Goal: Task Accomplishment & Management: Use online tool/utility

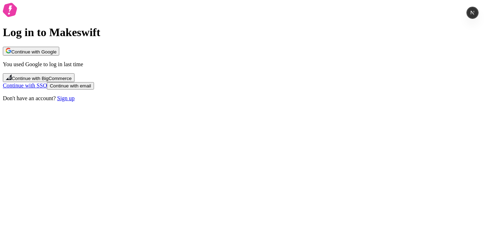
drag, startPoint x: 119, startPoint y: 88, endPoint x: 124, endPoint y: 89, distance: 5.4
click at [119, 88] on div "Log in to Makeswift Continue with Google You used Google to log in last time Co…" at bounding box center [242, 52] width 479 height 99
click at [56, 55] on span "Continue with Google" at bounding box center [33, 51] width 45 height 5
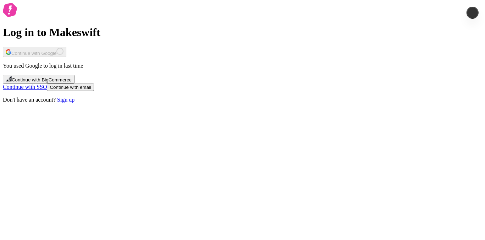
click at [92, 103] on div "Log in to Makeswift Continue with Google You used Google to log in last time Co…" at bounding box center [242, 53] width 479 height 100
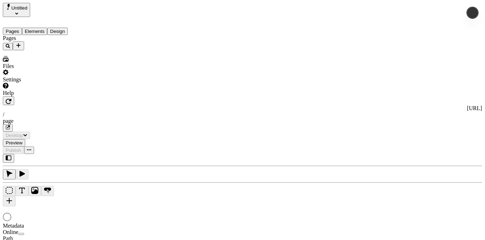
click at [27, 5] on span "Untitled" at bounding box center [19, 7] width 16 height 5
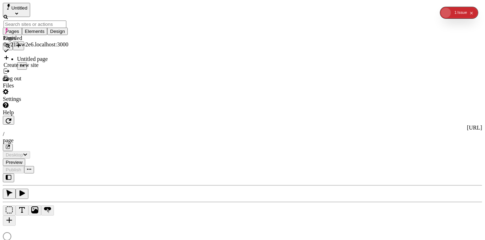
type input "/page"
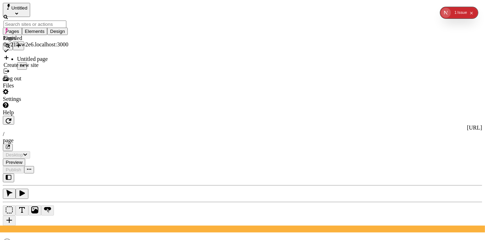
click at [26, 6] on span "Untitled" at bounding box center [19, 7] width 16 height 5
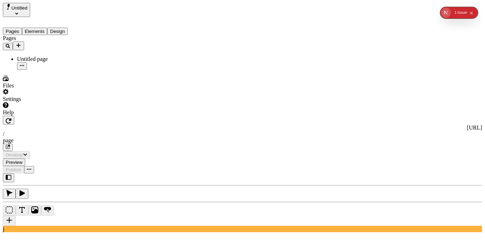
click at [30, 70] on div "Pages Untitled page" at bounding box center [45, 52] width 85 height 35
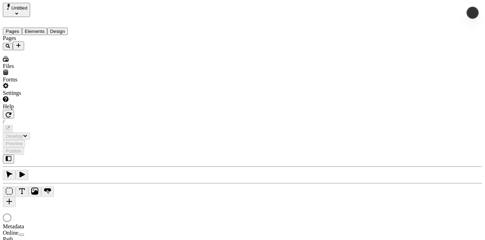
type input "/page"
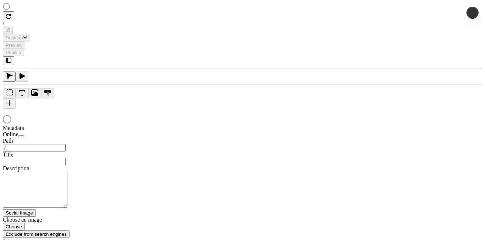
type input "/page"
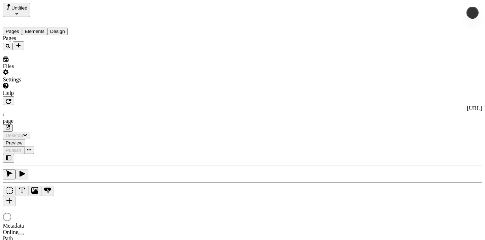
click at [30, 11] on button "Untitled" at bounding box center [16, 10] width 27 height 14
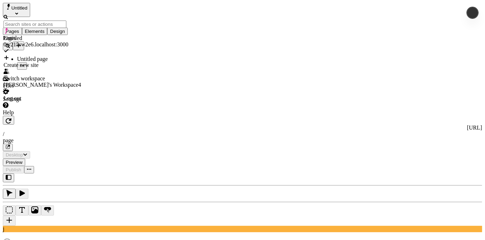
type input "/page"
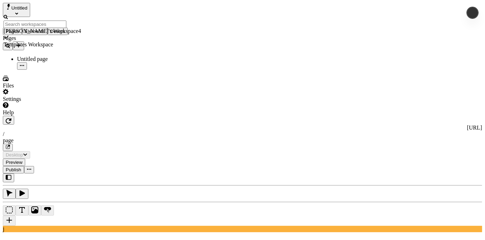
click at [28, 41] on div "Templates Workspace" at bounding box center [43, 44] width 78 height 6
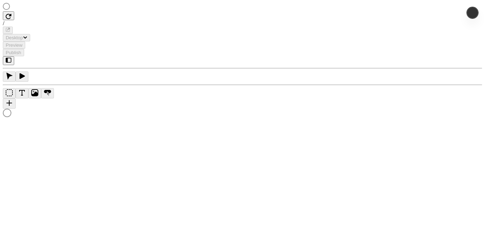
type input "/page-2"
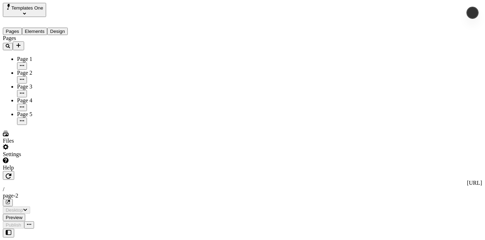
type input "/page-2"
click at [43, 9] on span "Templates One" at bounding box center [27, 7] width 32 height 5
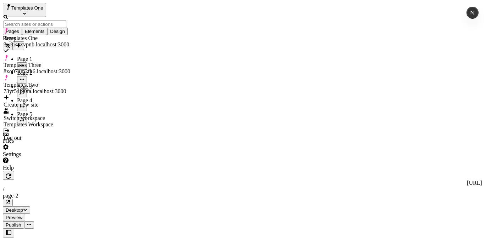
click at [46, 102] on div "Create new site" at bounding box center [37, 105] width 67 height 6
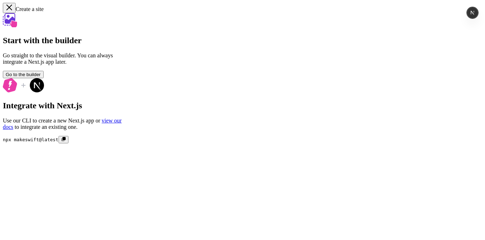
click at [44, 78] on button "Go to the builder" at bounding box center [23, 74] width 41 height 7
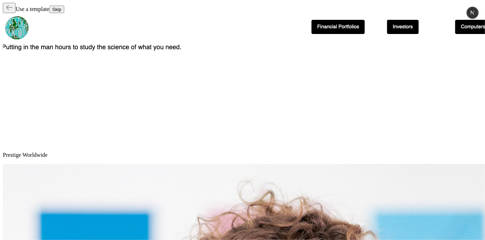
scroll to position [104, 0]
click at [12, 9] on icon "button" at bounding box center [9, 7] width 7 height 7
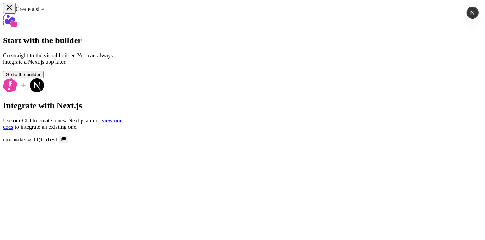
click at [10, 7] on icon "button" at bounding box center [9, 7] width 7 height 7
click at [12, 11] on icon "button" at bounding box center [9, 7] width 7 height 7
click at [12, 10] on icon "button" at bounding box center [9, 7] width 7 height 7
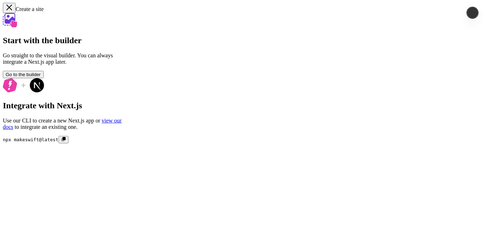
click at [12, 10] on icon "button" at bounding box center [9, 7] width 7 height 7
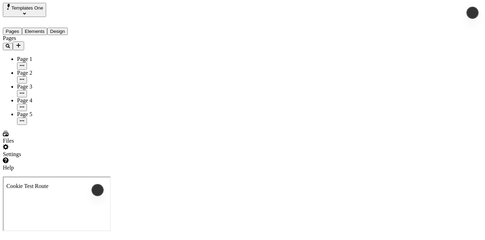
click at [21, 43] on icon "Add new" at bounding box center [19, 46] width 6 height 6
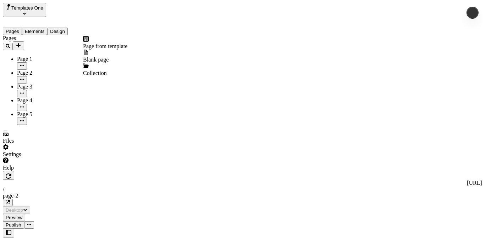
click at [122, 46] on span "Page from template" at bounding box center [105, 46] width 44 height 6
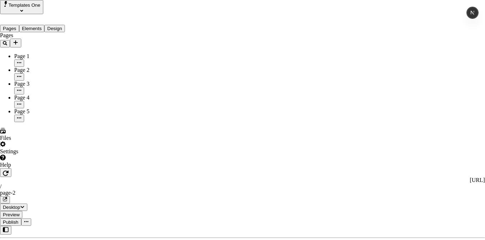
scroll to position [587, 0]
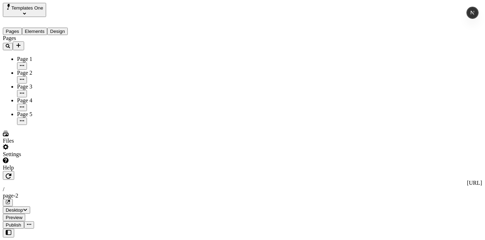
click at [70, 121] on div "Pages Page 1 Page 2 Page 3 Page 4 Page 5" at bounding box center [45, 80] width 85 height 90
click at [46, 9] on button "Templates One" at bounding box center [24, 10] width 43 height 14
click at [43, 10] on span "Templates One" at bounding box center [27, 7] width 32 height 5
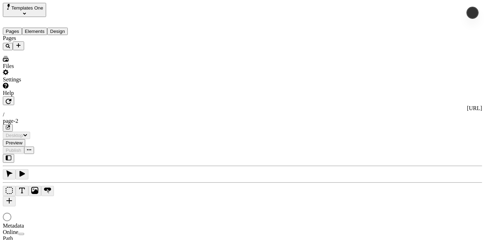
click at [42, 8] on span "Templates One" at bounding box center [27, 7] width 32 height 5
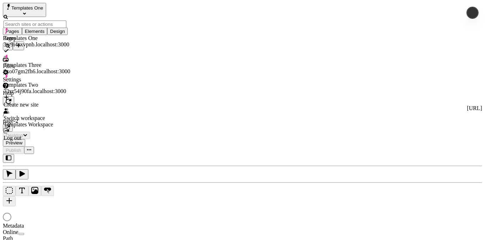
type input "/page-2"
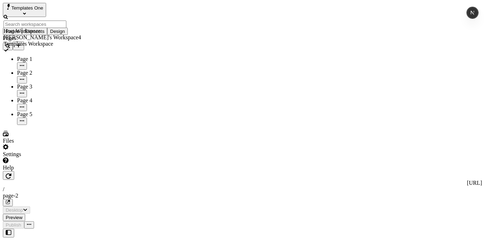
click at [38, 28] on div "Host Workspace" at bounding box center [43, 31] width 78 height 6
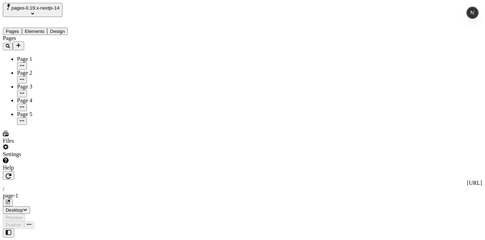
click at [40, 11] on span "pages-0.19.x-nextjs-14" at bounding box center [35, 7] width 48 height 5
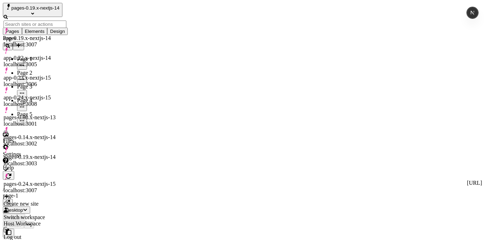
click at [50, 115] on div "pages-0.08.x-nextjs-13" at bounding box center [35, 118] width 63 height 6
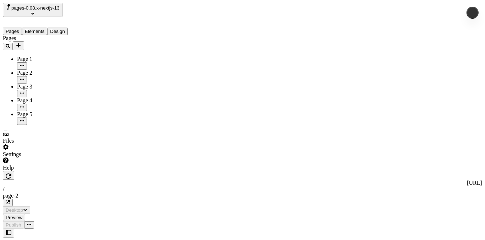
type input "/page-2"
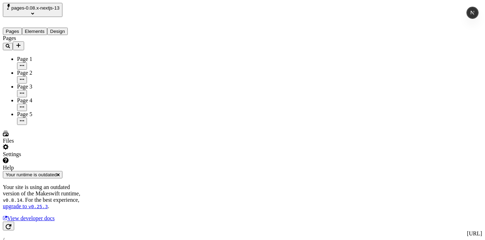
type input "115"
click at [44, 3] on div "pages-0.08.x-nextjs-13" at bounding box center [45, 10] width 85 height 14
click at [43, 8] on span "pages-0.08.x-nextjs-13" at bounding box center [35, 7] width 48 height 5
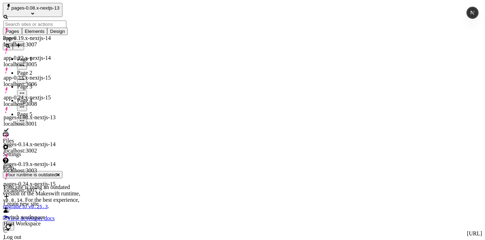
click at [66, 95] on div "app-0.24.x-nextjs-15 localhost:3008" at bounding box center [35, 101] width 63 height 13
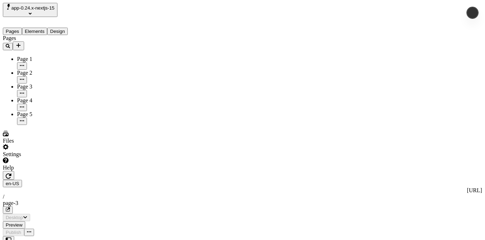
type input "/page-3"
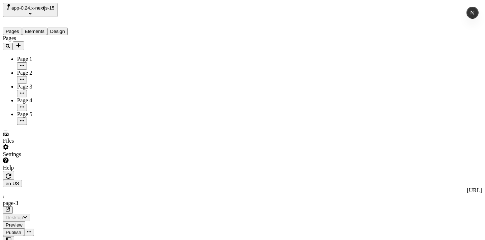
type input "18"
type input "1.5"
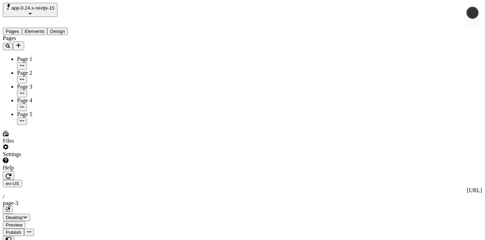
type textarea "english"
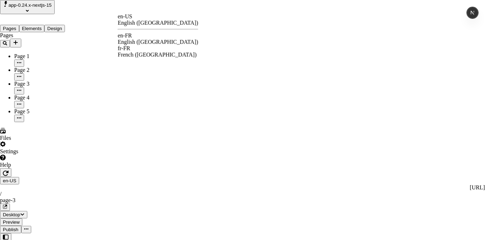
click at [145, 45] on div "fr-FR French ([GEOGRAPHIC_DATA])" at bounding box center [158, 51] width 80 height 13
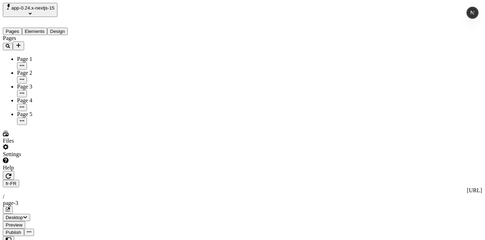
drag, startPoint x: 446, startPoint y: 138, endPoint x: 438, endPoint y: 137, distance: 8.2
type input "/page-3"
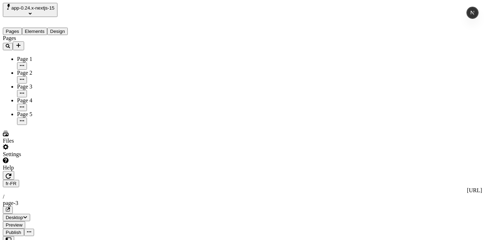
type textarea "french"
click at [118, 180] on div "fr-FR http://localhost:3008/fr-FR / page-3" at bounding box center [242, 197] width 479 height 34
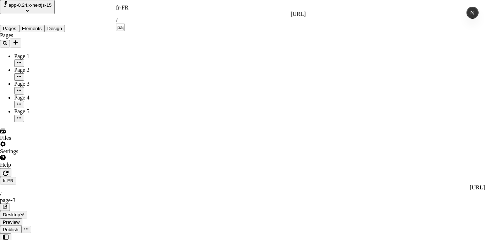
click at [122, 9] on div "fr-FR" at bounding box center [211, 8] width 190 height 6
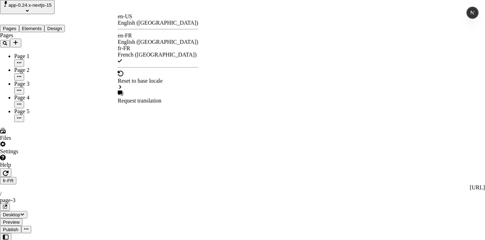
click at [141, 20] on div "en-US English ([GEOGRAPHIC_DATA])" at bounding box center [158, 19] width 80 height 13
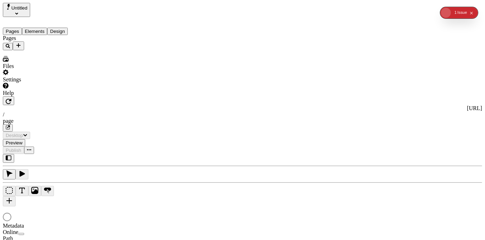
type input "/page"
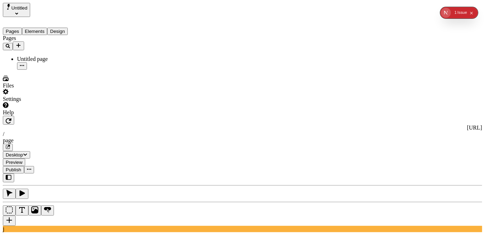
click at [18, 12] on icon "Select site" at bounding box center [16, 13] width 3 height 3
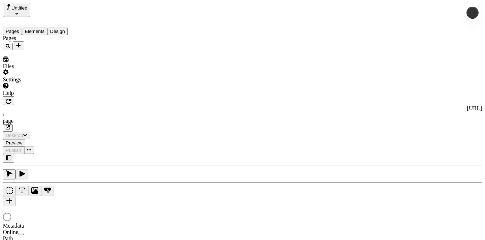
click at [18, 12] on icon "Select site" at bounding box center [16, 13] width 3 height 3
type input "/page"
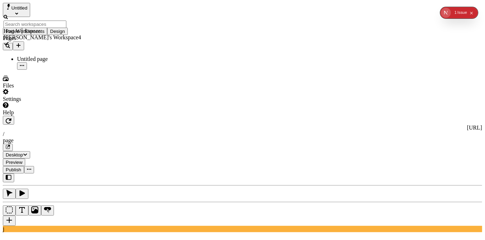
click at [36, 28] on div "Host Workspace" at bounding box center [43, 31] width 78 height 6
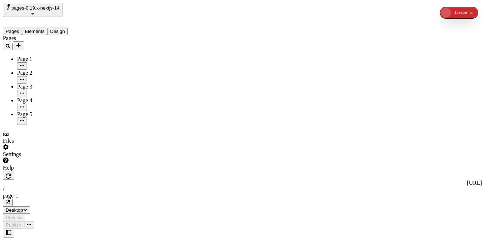
click at [52, 7] on span "pages-0.19.x-nextjs-14" at bounding box center [35, 7] width 48 height 5
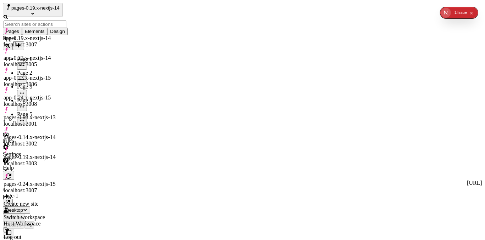
click at [65, 95] on div "app-0.24.x-nextjs-15 localhost:3008" at bounding box center [35, 101] width 63 height 13
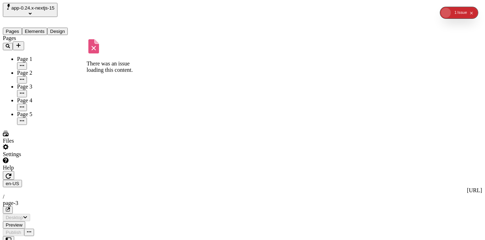
type input "/page-3"
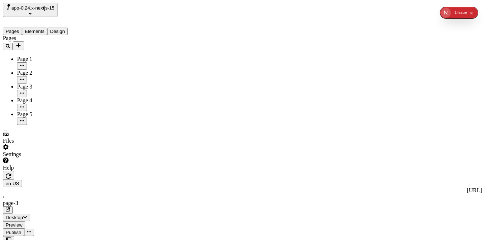
type textarea "Energistically transform go forward value, and energistically visualize one-to-…"
type input "18"
type input "1.5"
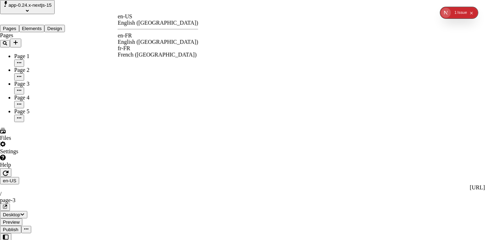
click at [160, 52] on div "French ([GEOGRAPHIC_DATA])" at bounding box center [158, 55] width 80 height 6
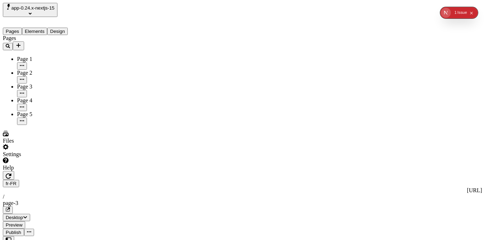
drag, startPoint x: 444, startPoint y: 137, endPoint x: 433, endPoint y: 110, distance: 29.0
drag, startPoint x: 479, startPoint y: 160, endPoint x: 460, endPoint y: 173, distance: 23.7
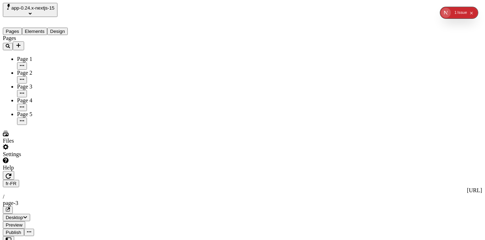
drag, startPoint x: 450, startPoint y: 143, endPoint x: 438, endPoint y: 147, distance: 12.8
type input "/page-3"
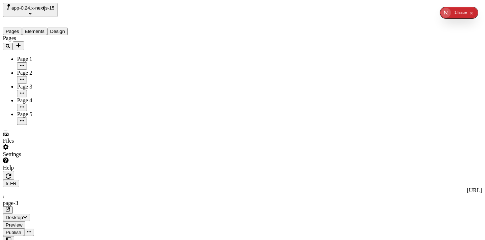
type textarea "french"
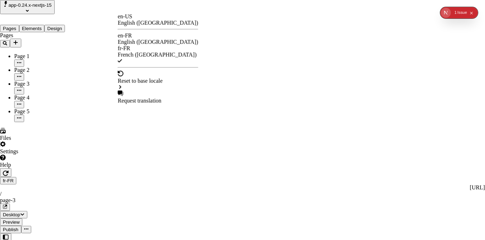
click at [152, 22] on div "English ([GEOGRAPHIC_DATA])" at bounding box center [158, 23] width 80 height 6
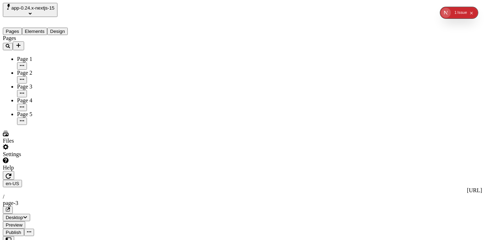
click at [48, 9] on span "app-0.24.x-nextjs-15" at bounding box center [32, 7] width 43 height 5
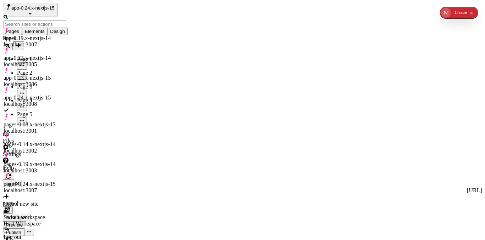
click at [61, 122] on div "pages-0.08.x-nextjs-13 localhost:3001" at bounding box center [35, 128] width 63 height 13
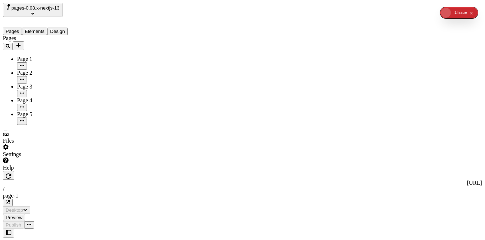
type input "/page-1"
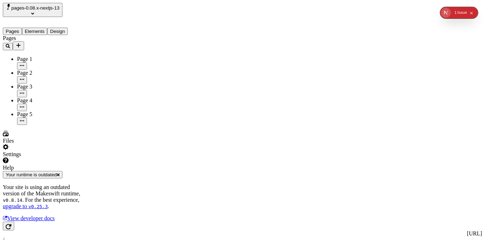
type input "500"
